Goal: Information Seeking & Learning: Learn about a topic

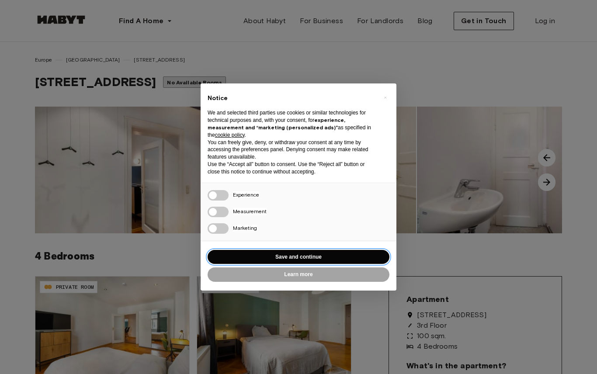
click at [334, 256] on button "Save and continue" at bounding box center [299, 257] width 182 height 14
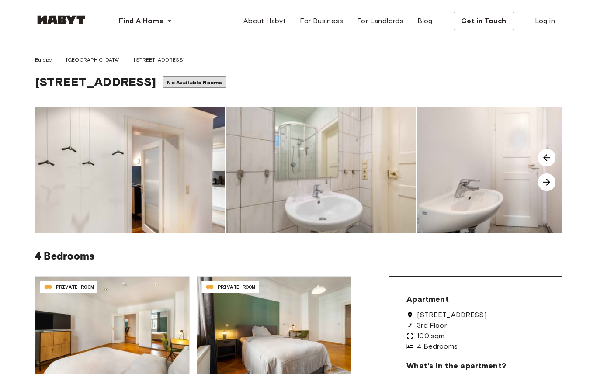
click at [548, 158] on img at bounding box center [546, 157] width 17 height 17
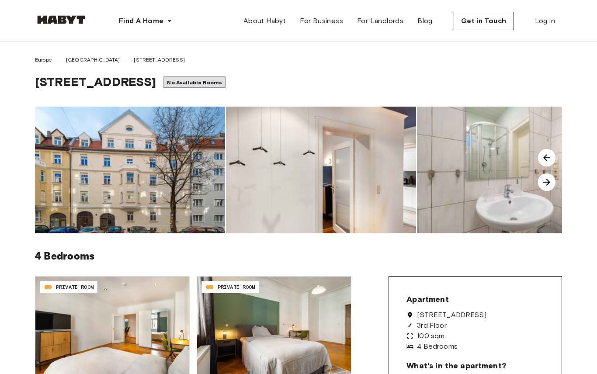
click at [547, 157] on img at bounding box center [546, 157] width 17 height 17
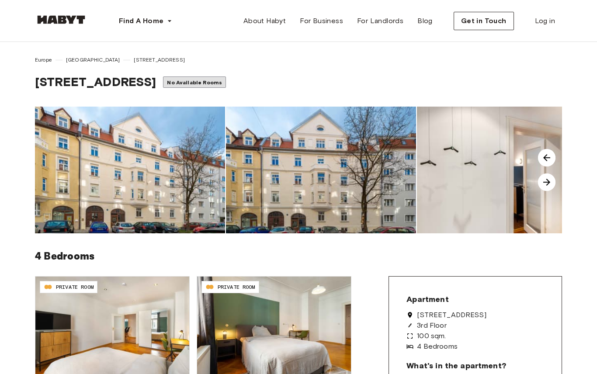
click at [549, 157] on img at bounding box center [546, 157] width 17 height 17
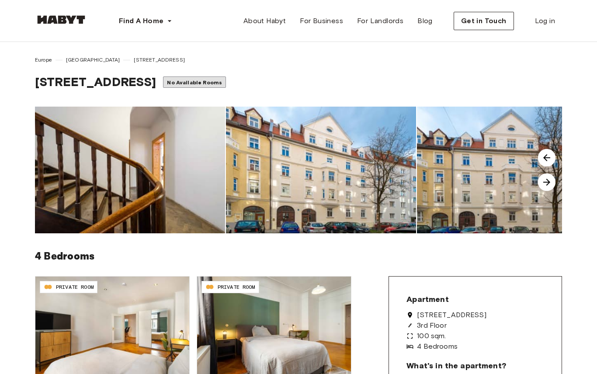
click at [553, 159] on img at bounding box center [546, 157] width 17 height 17
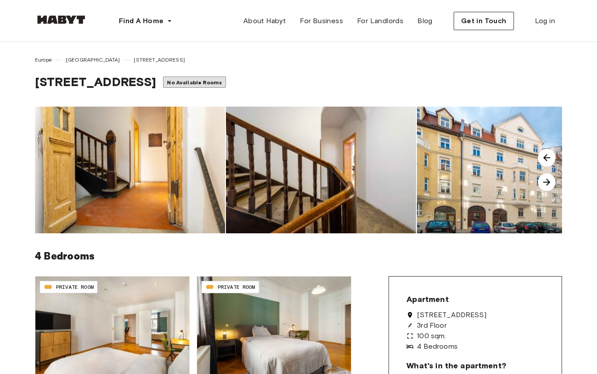
click at [539, 160] on img at bounding box center [546, 157] width 17 height 17
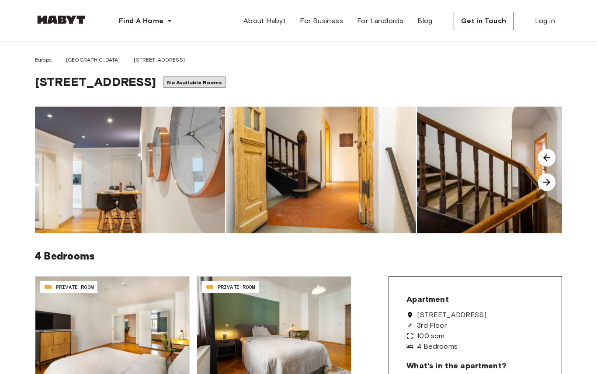
click at [544, 157] on img at bounding box center [546, 157] width 17 height 17
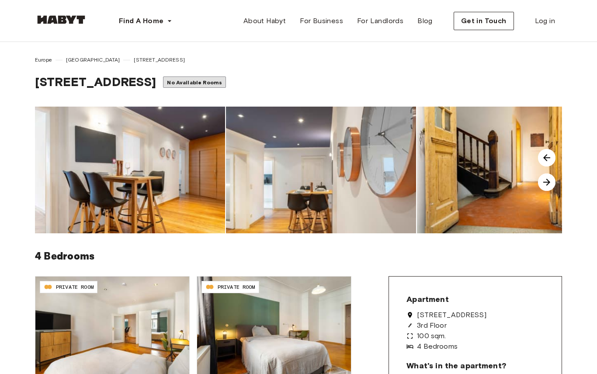
click at [545, 154] on img at bounding box center [546, 157] width 17 height 17
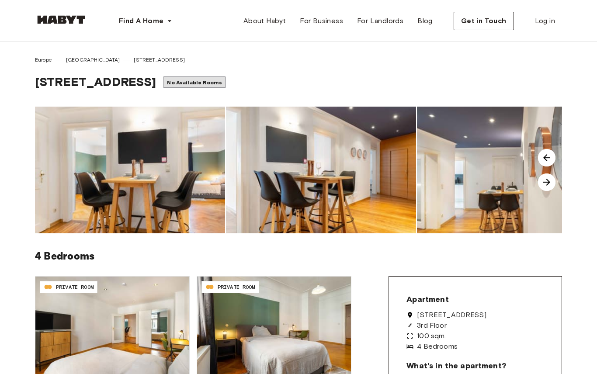
click at [545, 158] on img at bounding box center [546, 157] width 17 height 17
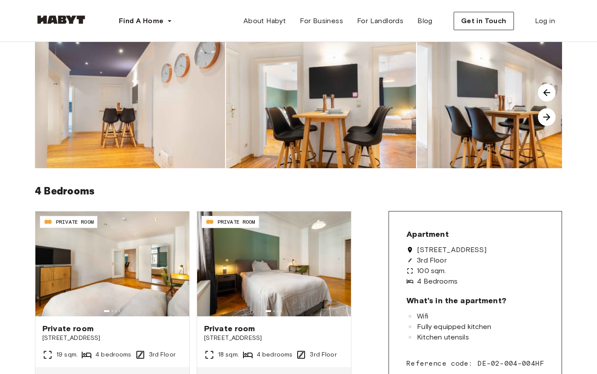
scroll to position [66, 0]
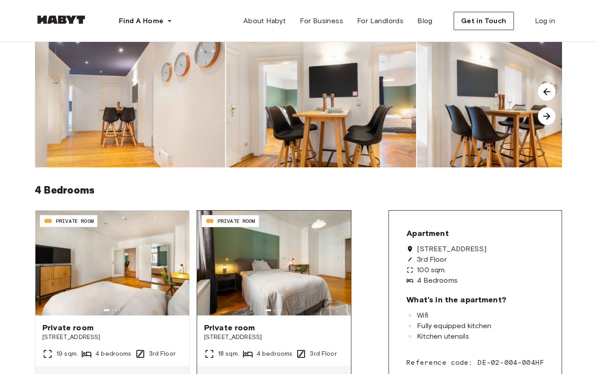
click at [315, 254] on img at bounding box center [274, 263] width 154 height 105
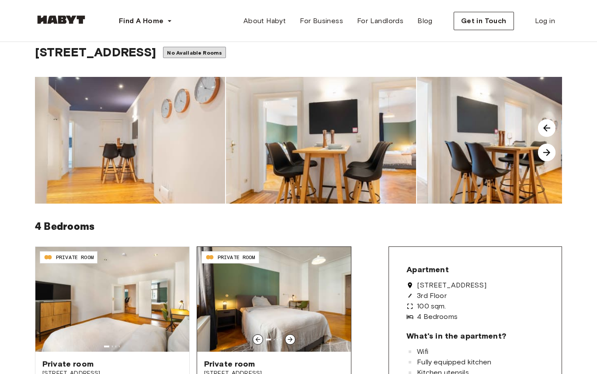
scroll to position [0, 0]
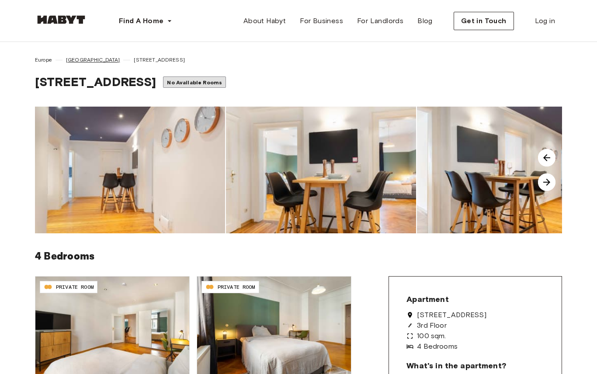
click at [78, 62] on span "[GEOGRAPHIC_DATA]" at bounding box center [93, 60] width 54 height 8
